Goal: Transaction & Acquisition: Subscribe to service/newsletter

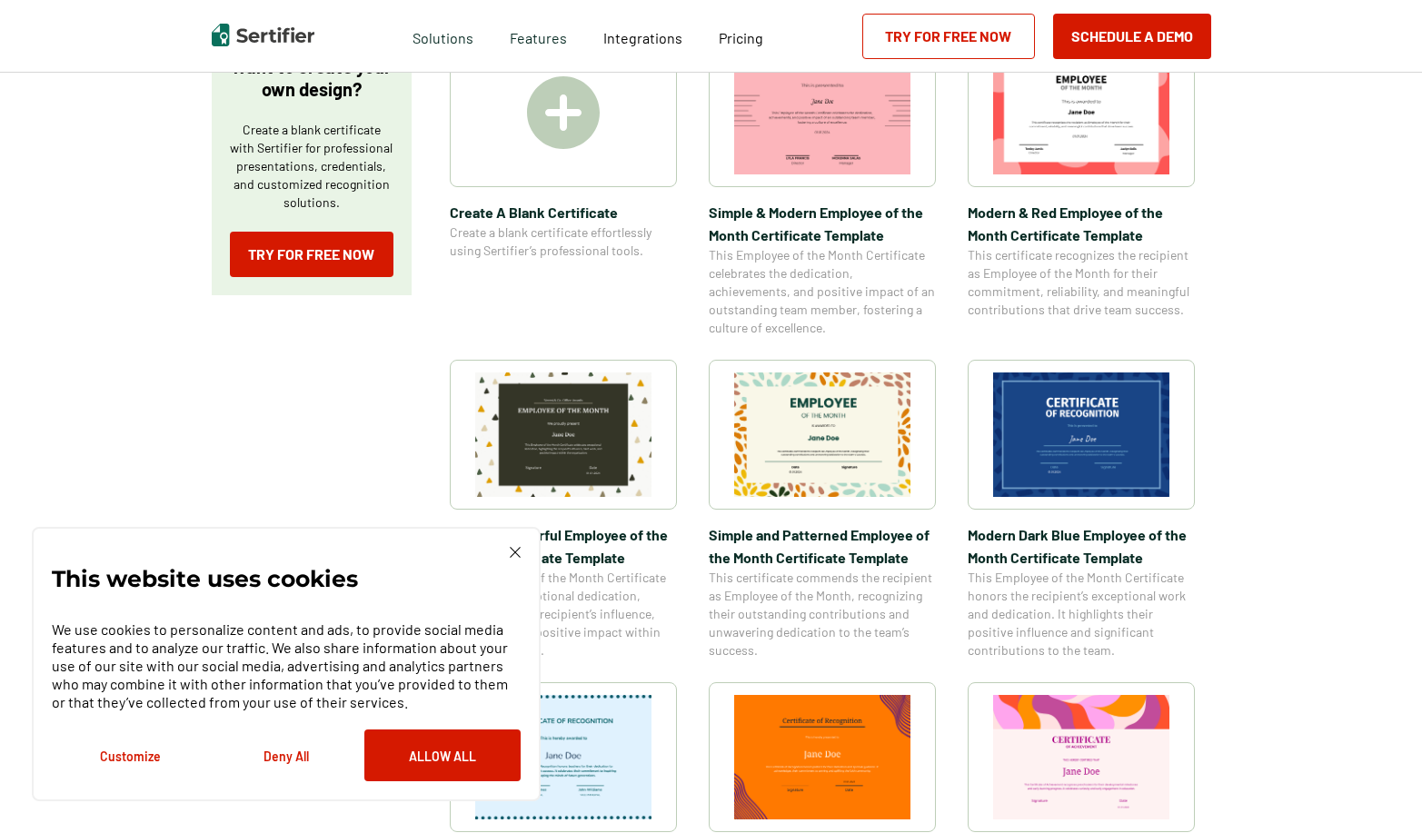
scroll to position [407, 0]
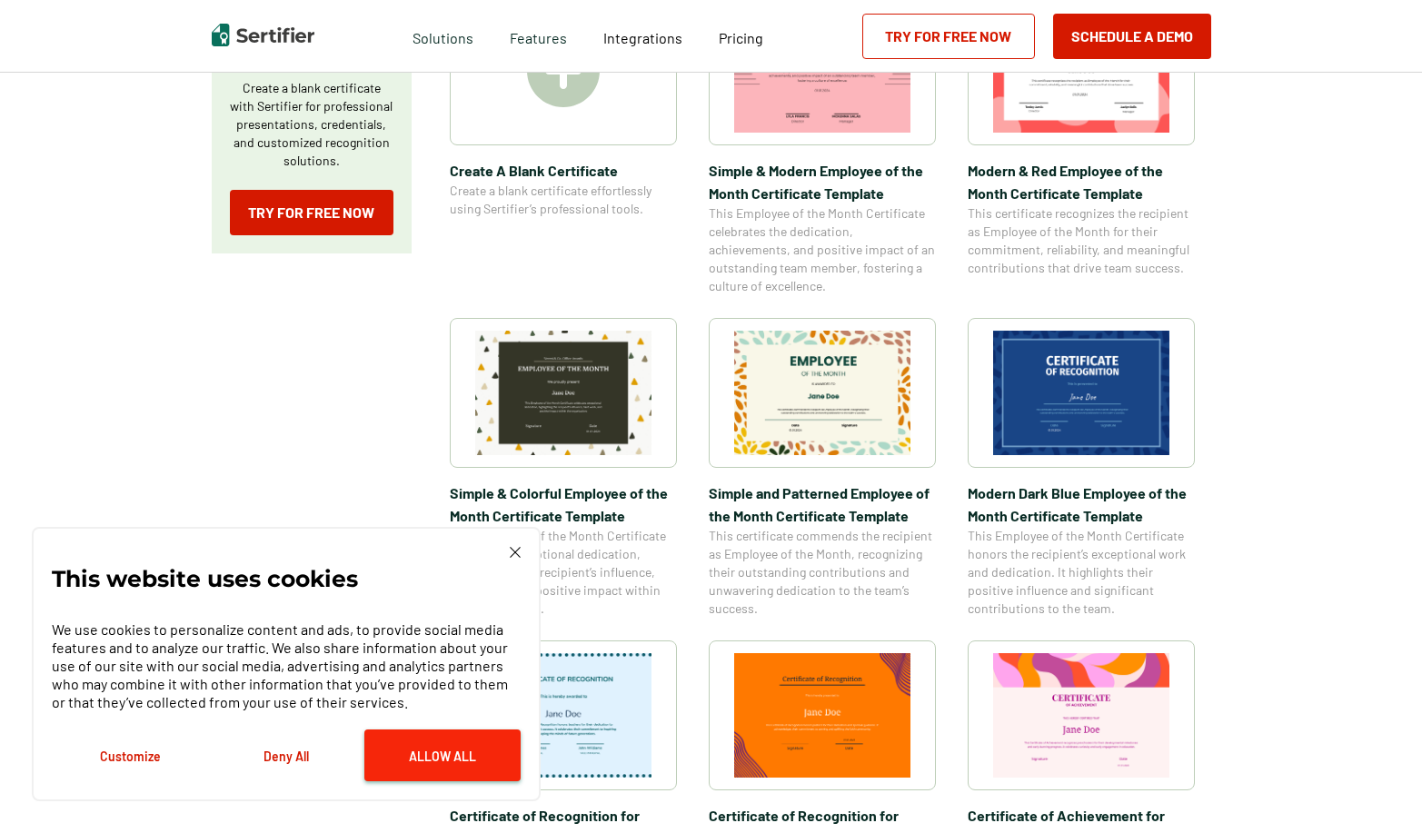
click at [446, 762] on button "Allow All" at bounding box center [442, 755] width 156 height 52
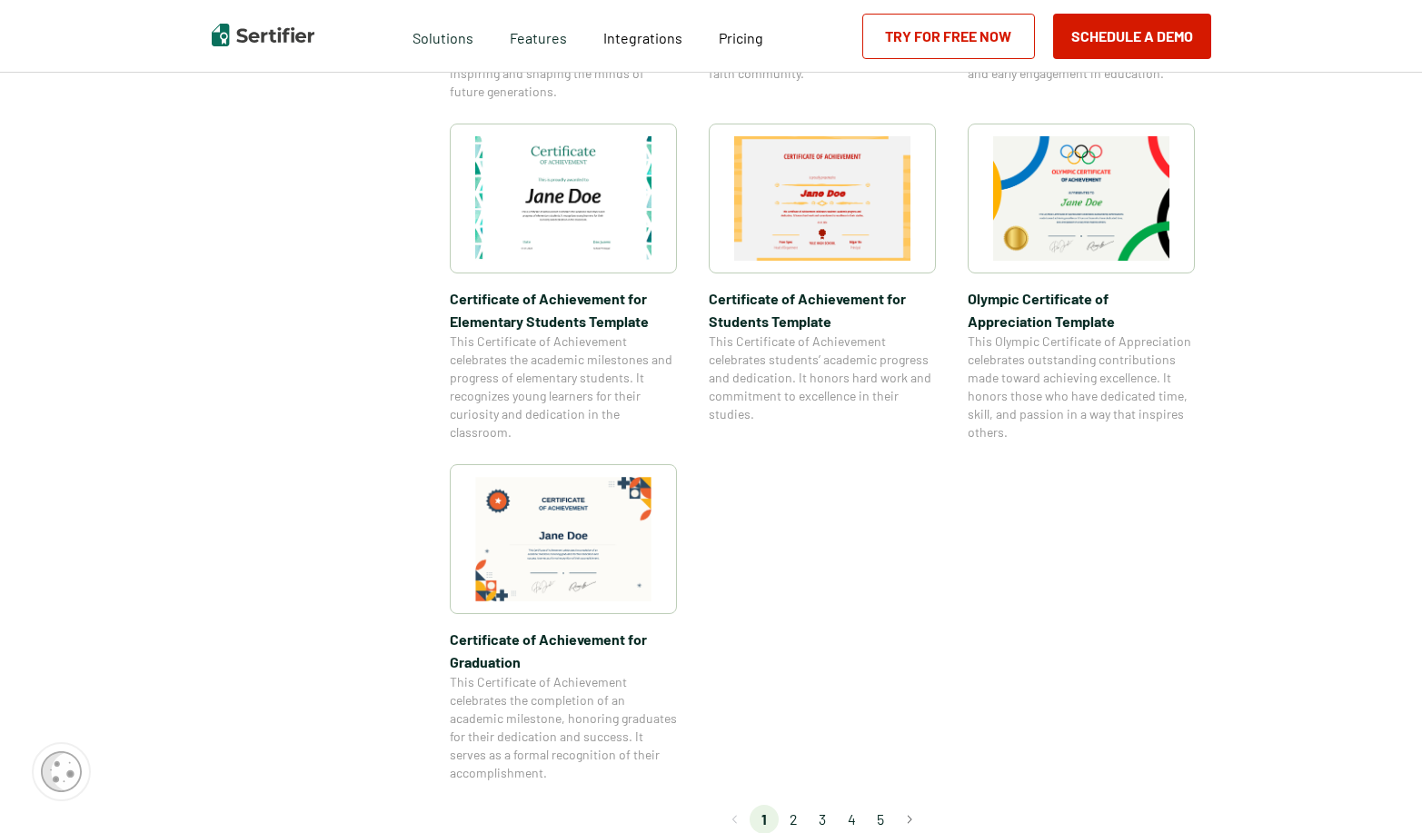
scroll to position [1378, 0]
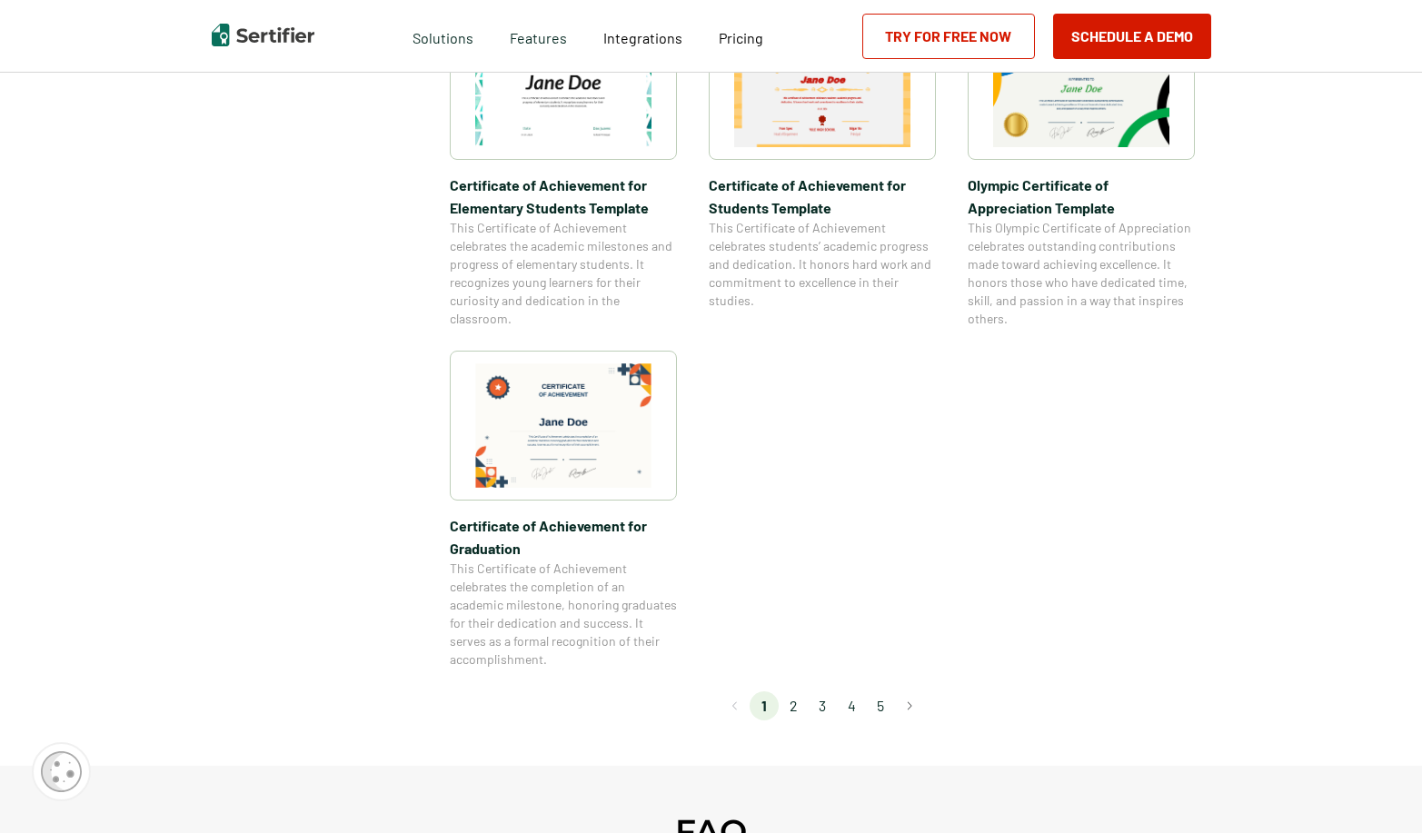
click at [801, 711] on li "2" at bounding box center [793, 705] width 29 height 29
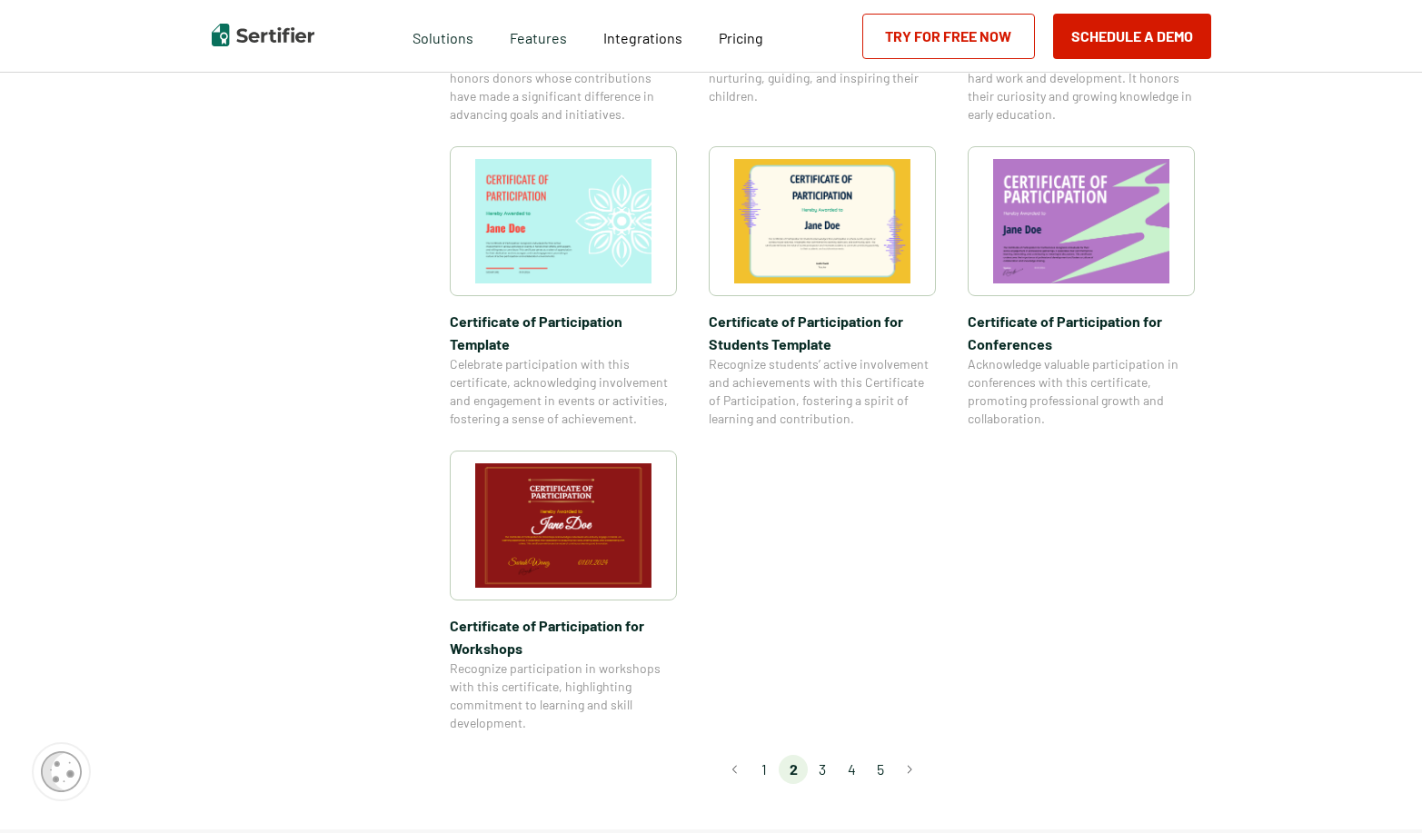
scroll to position [1337, 0]
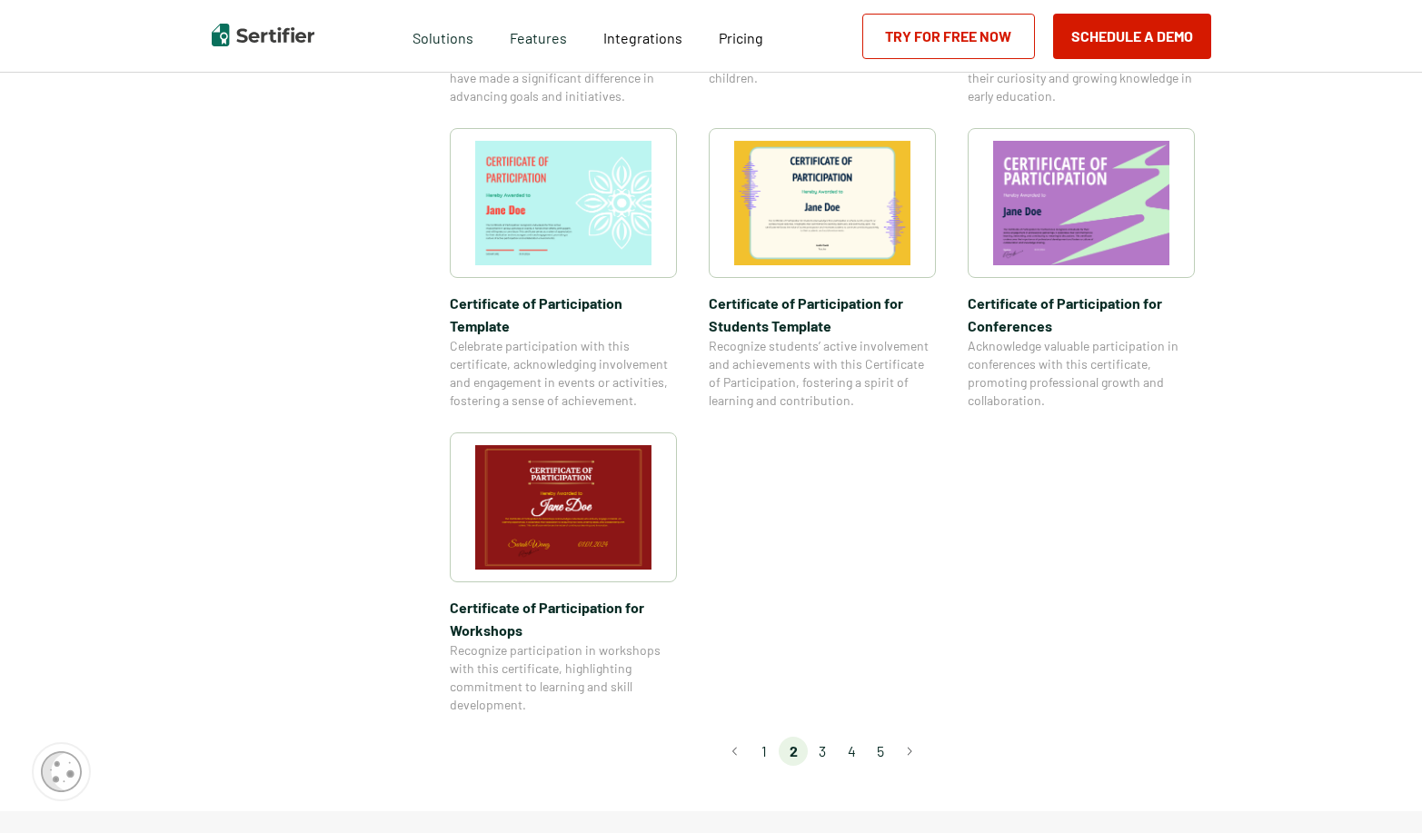
click at [822, 737] on li "3" at bounding box center [822, 751] width 29 height 29
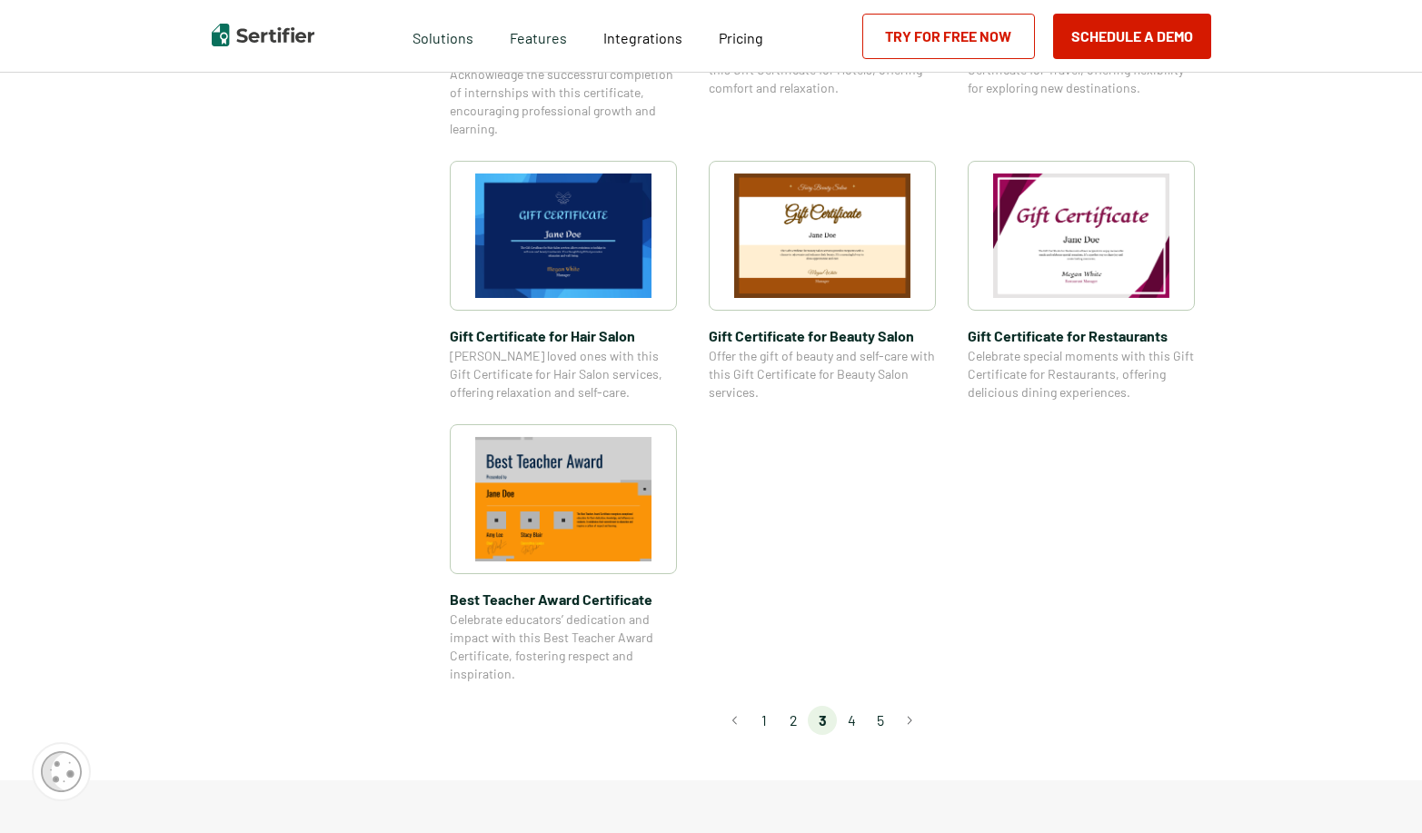
scroll to position [1146, 0]
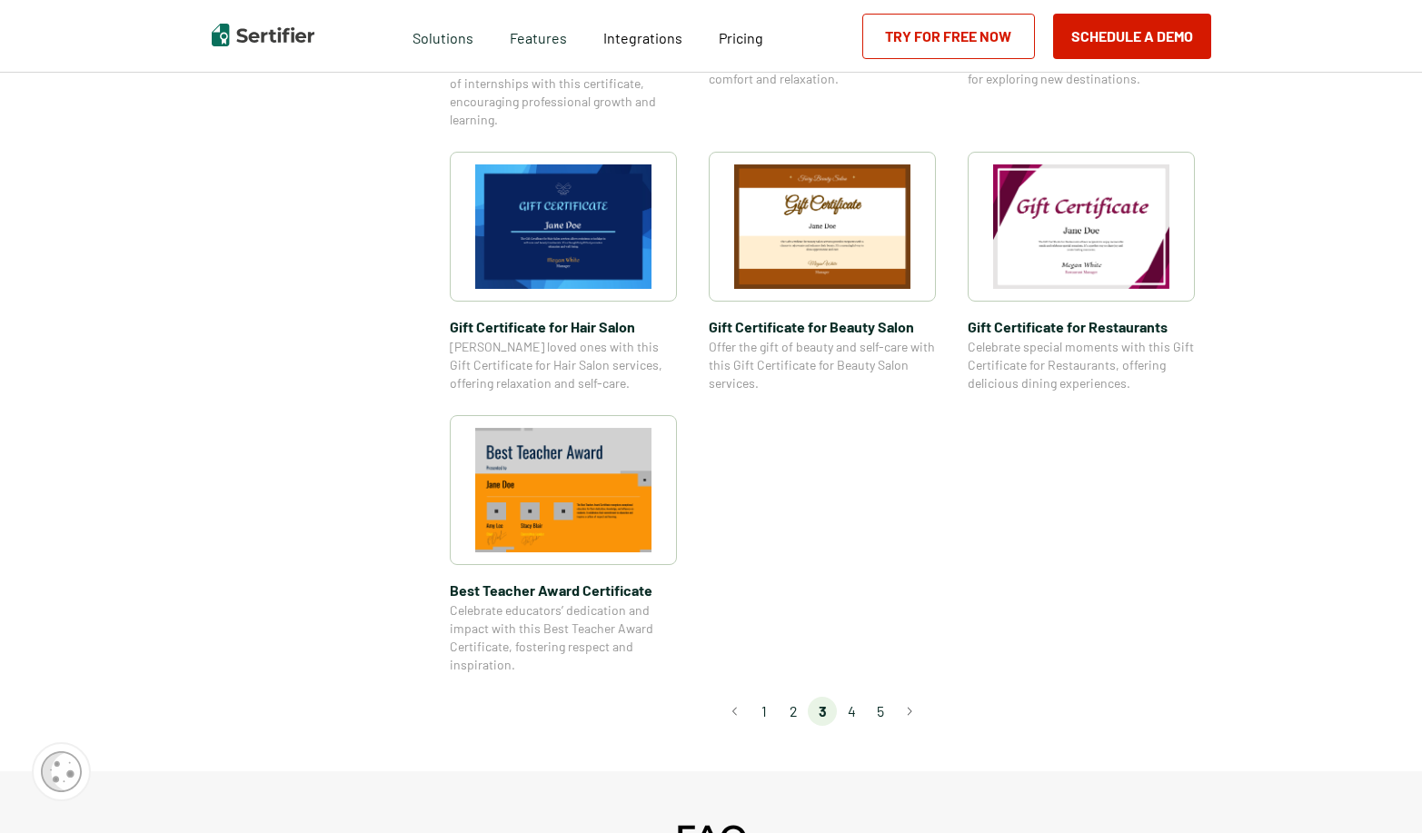
click at [857, 710] on li "4" at bounding box center [851, 711] width 29 height 29
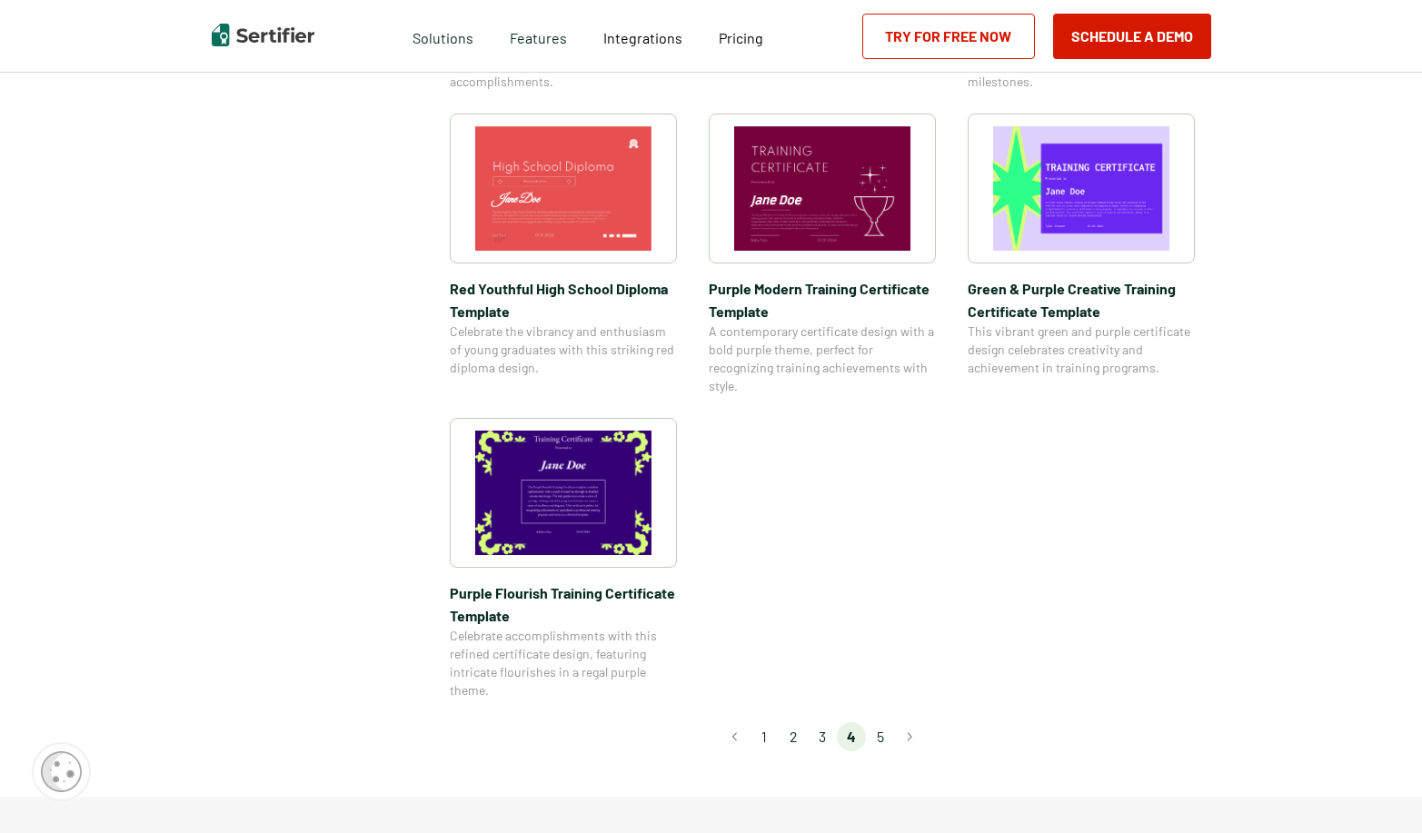
scroll to position [1202, 0]
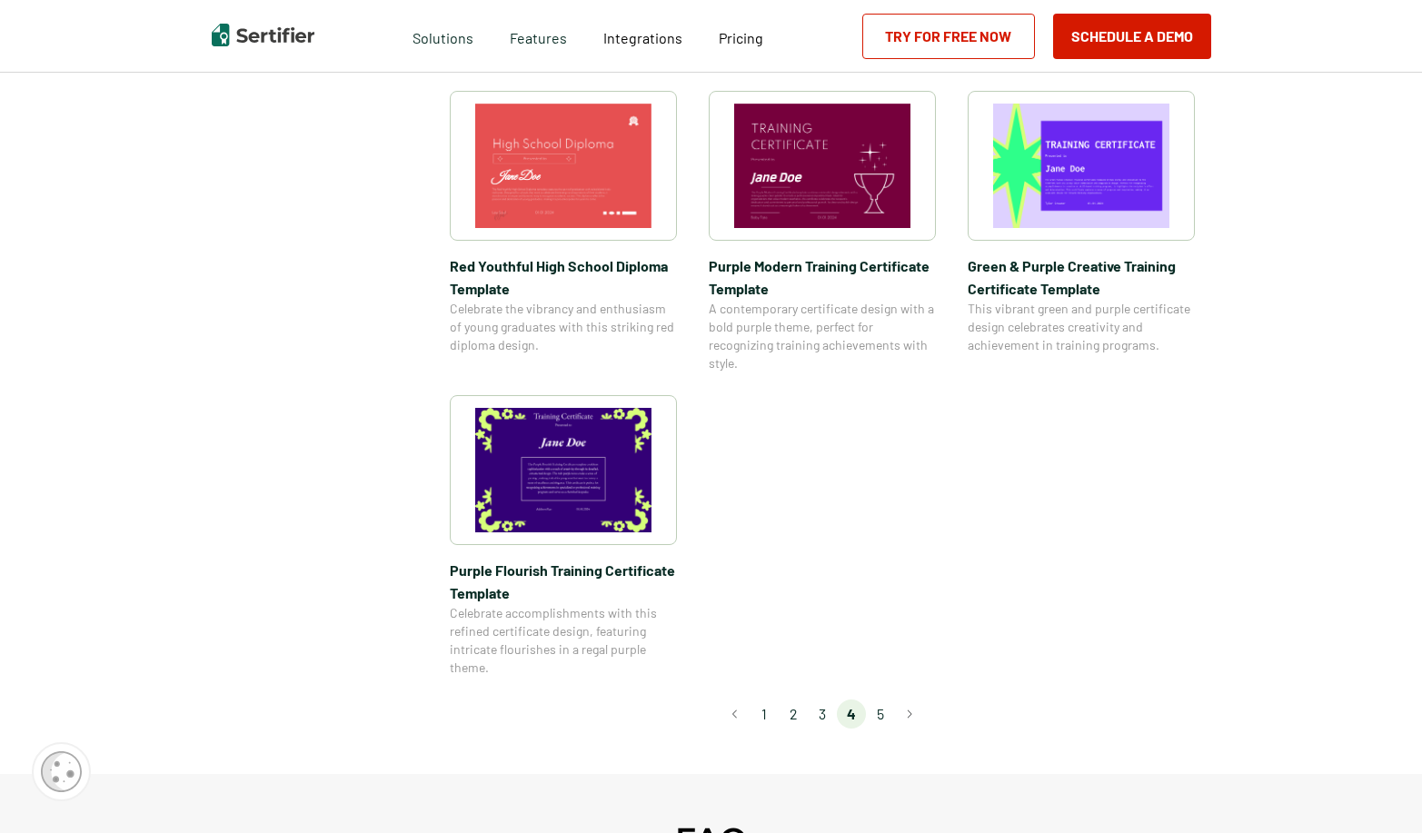
click at [883, 715] on li "5" at bounding box center [880, 713] width 29 height 29
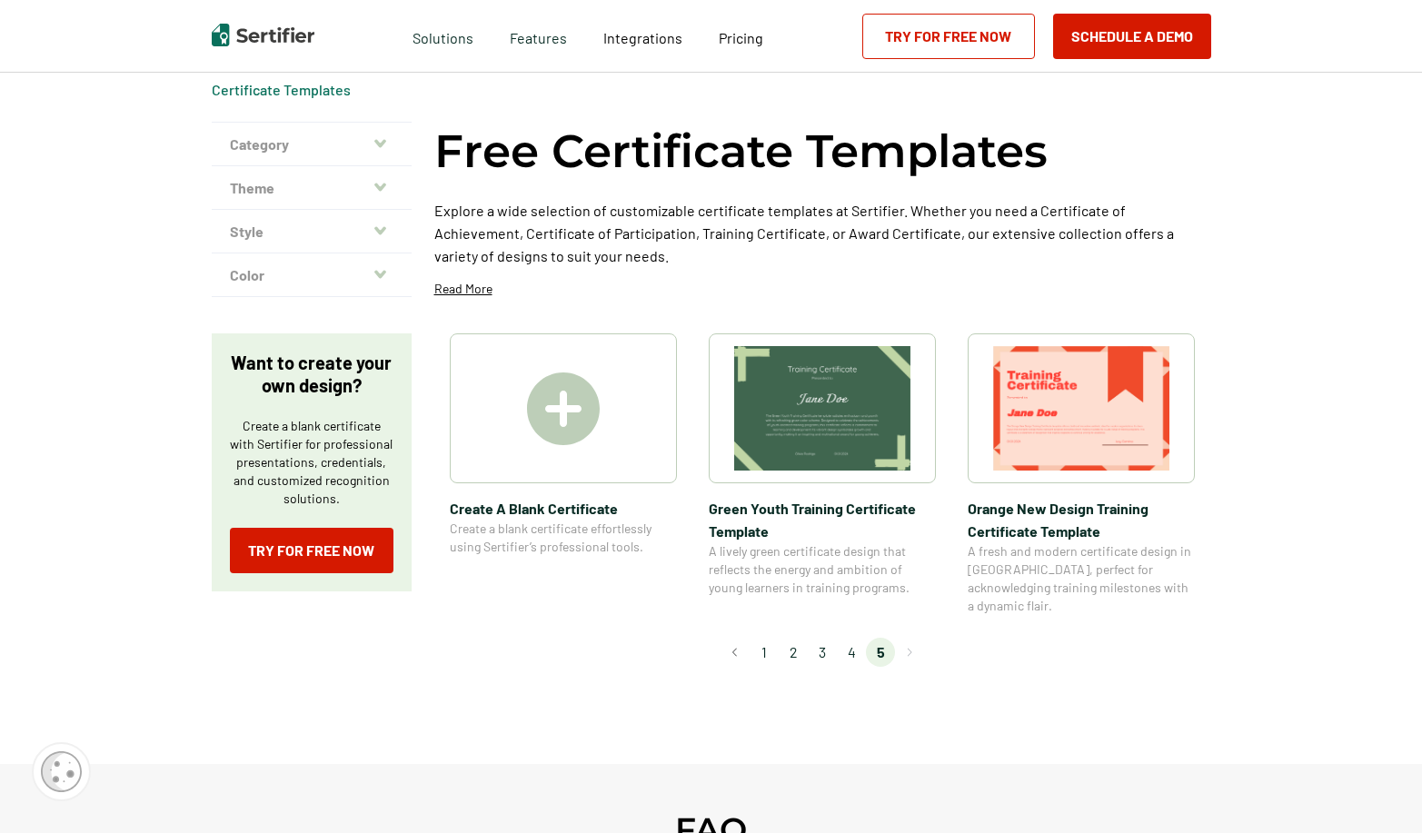
scroll to position [0, 0]
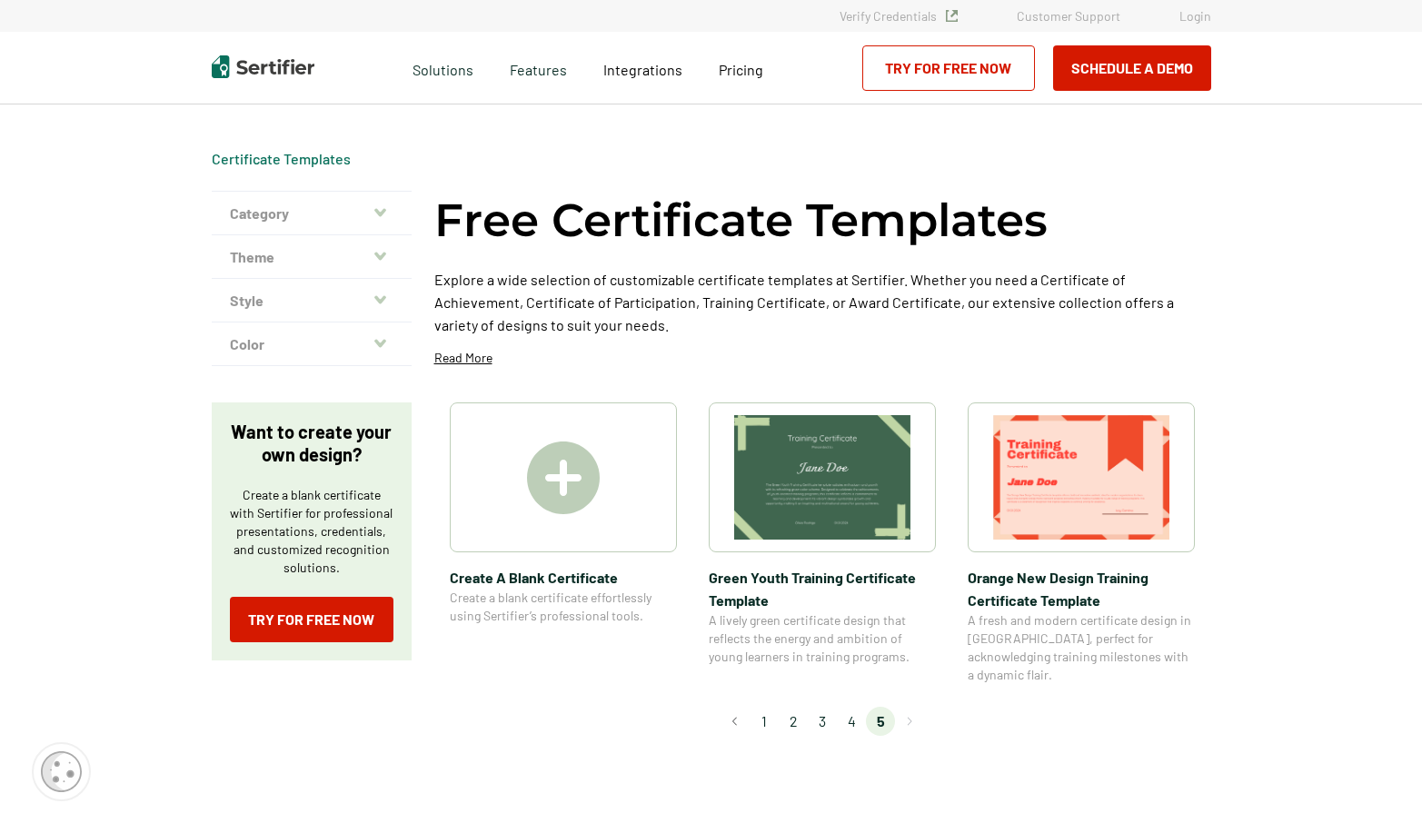
click at [560, 485] on img at bounding box center [563, 477] width 73 height 73
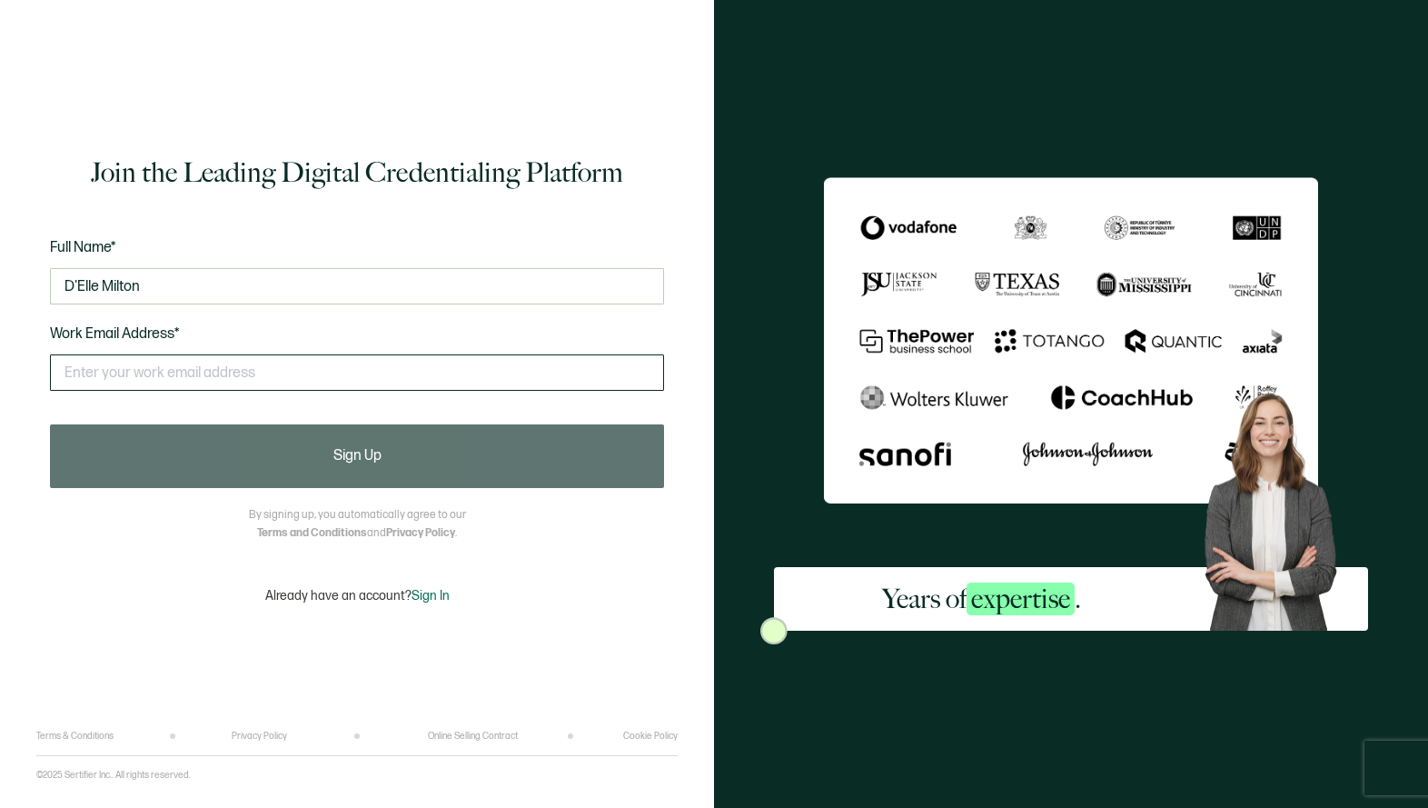
type input "D'Elle Milton"
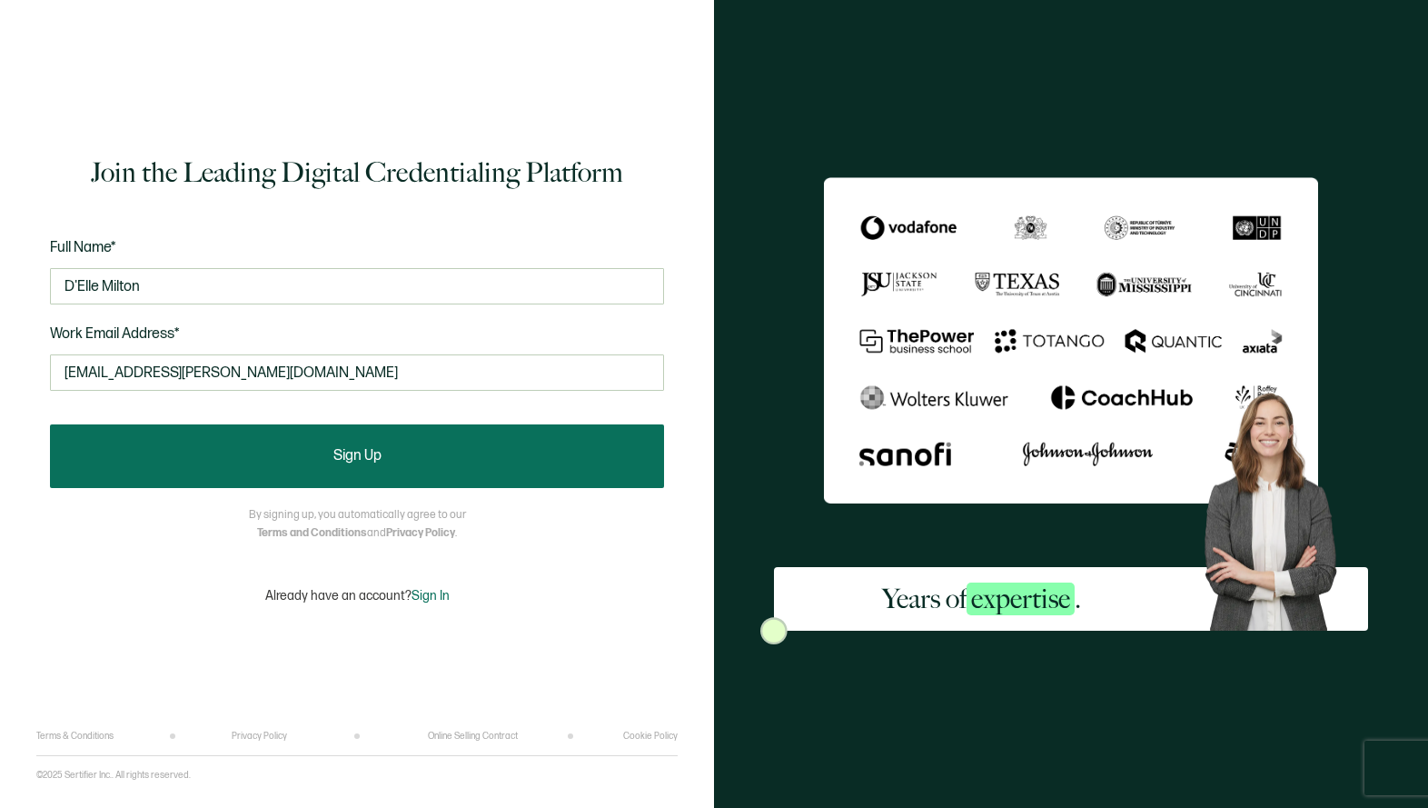
type input "[EMAIL_ADDRESS][PERSON_NAME][DOMAIN_NAME]"
click at [273, 473] on button "Sign Up" at bounding box center [357, 456] width 614 height 64
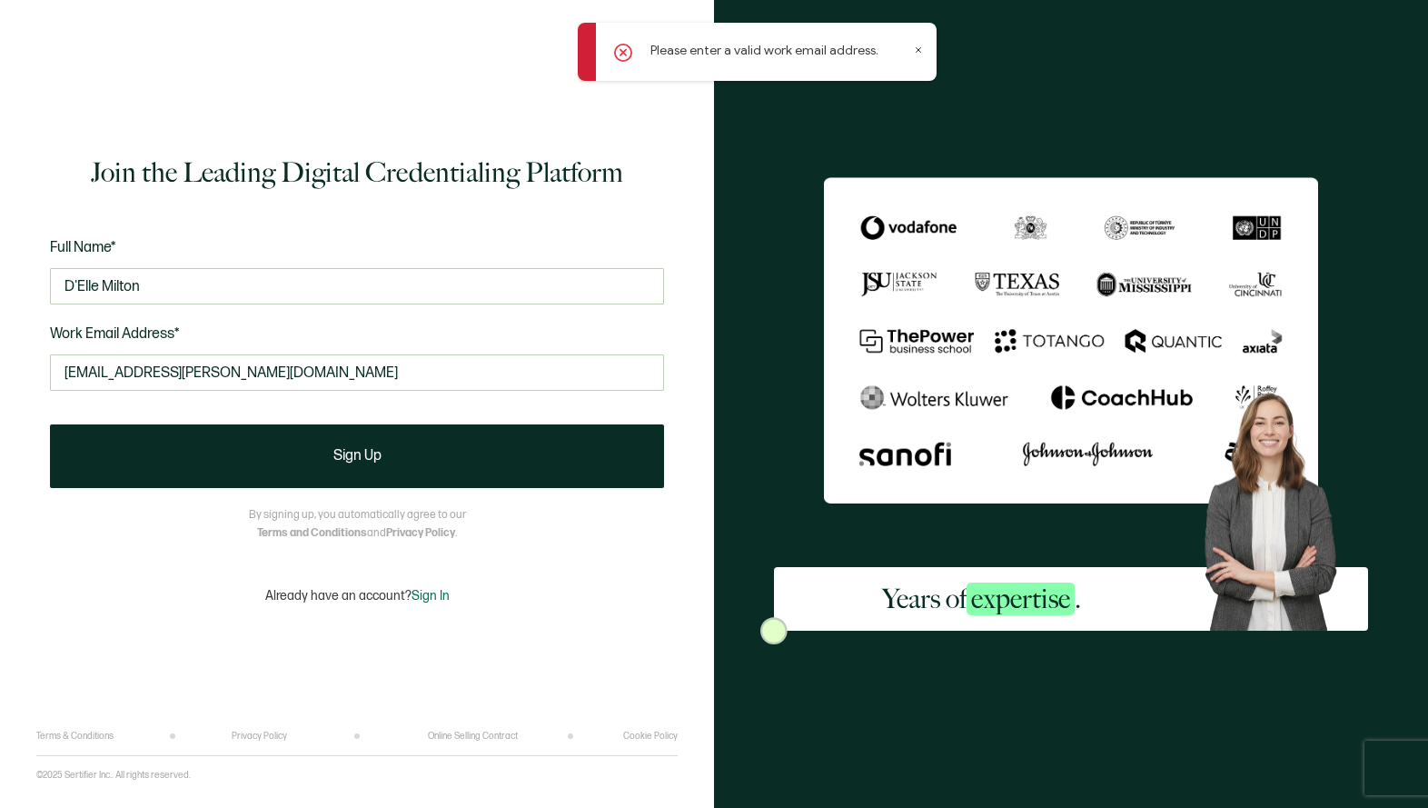
click at [621, 52] on icon at bounding box center [622, 52] width 5 height 5
click at [622, 52] on icon at bounding box center [622, 52] width 5 height 5
click at [620, 55] on icon at bounding box center [622, 52] width 5 height 5
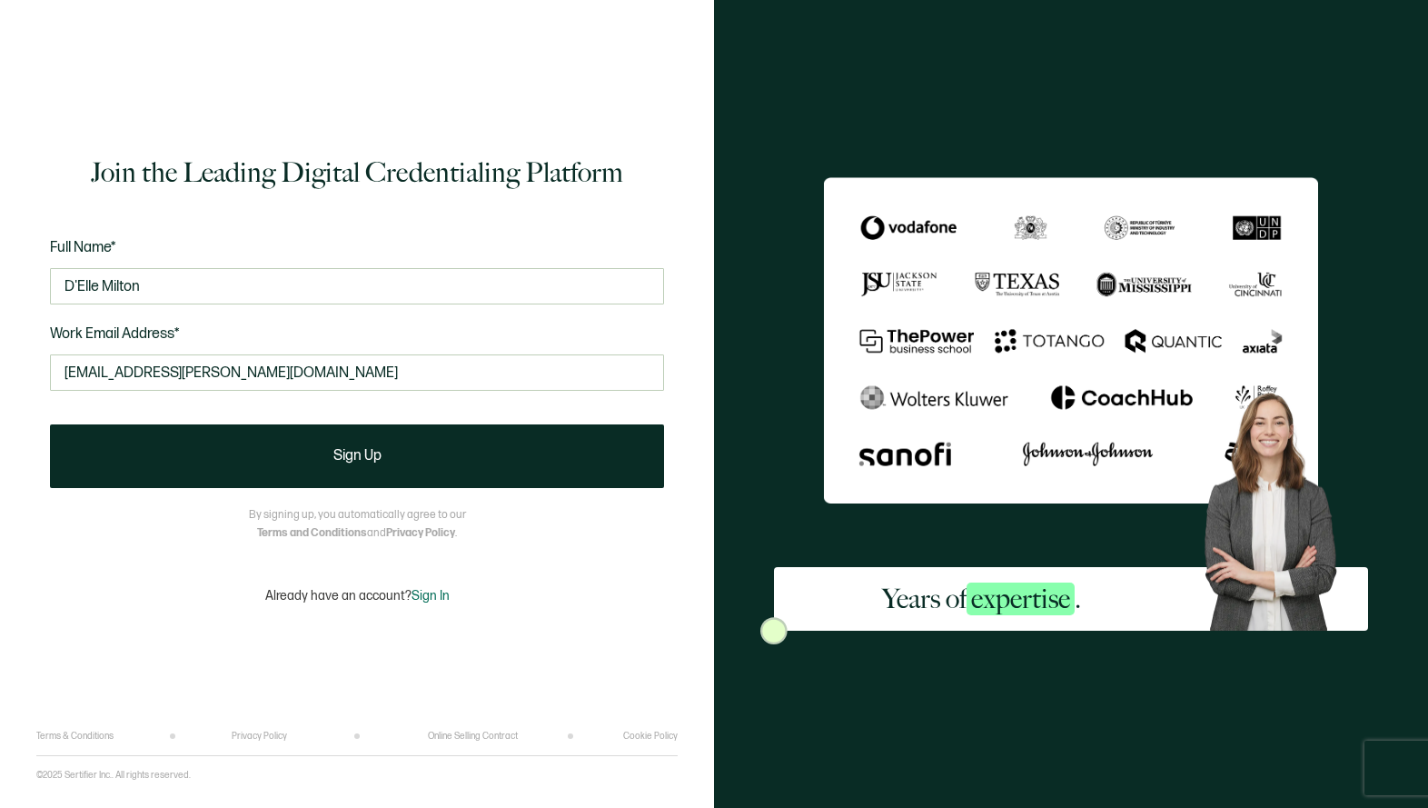
click at [917, 49] on icon at bounding box center [918, 49] width 9 height 9
